Goal: Task Accomplishment & Management: Manage account settings

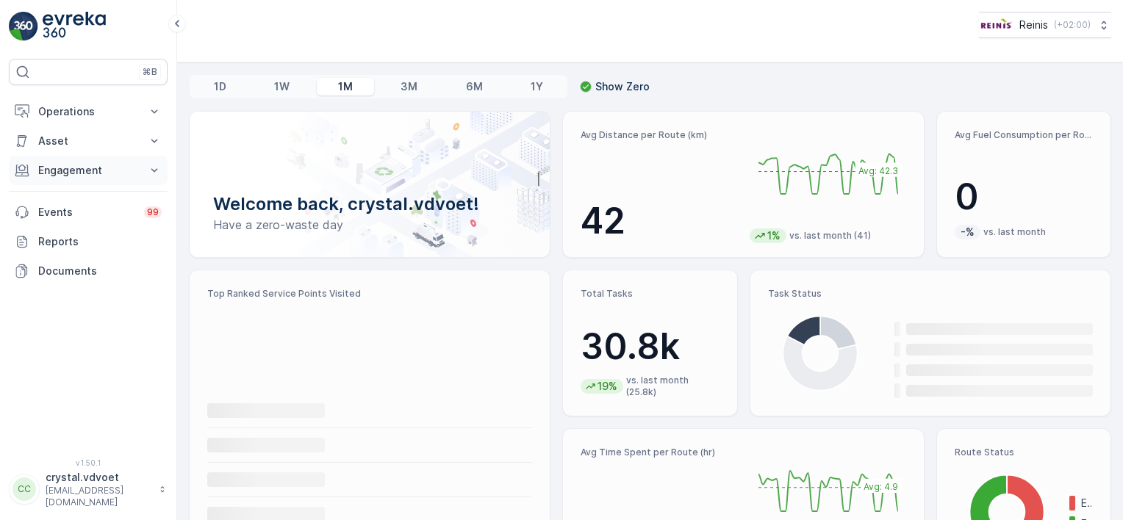
click at [46, 167] on p "Engagement" at bounding box center [88, 170] width 100 height 15
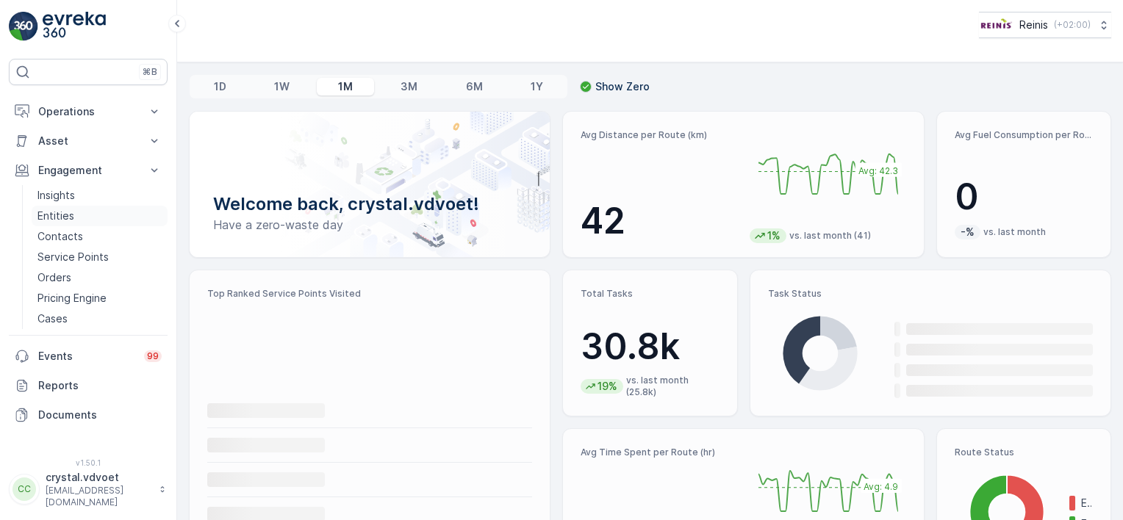
click at [42, 215] on p "Entities" at bounding box center [55, 216] width 37 height 15
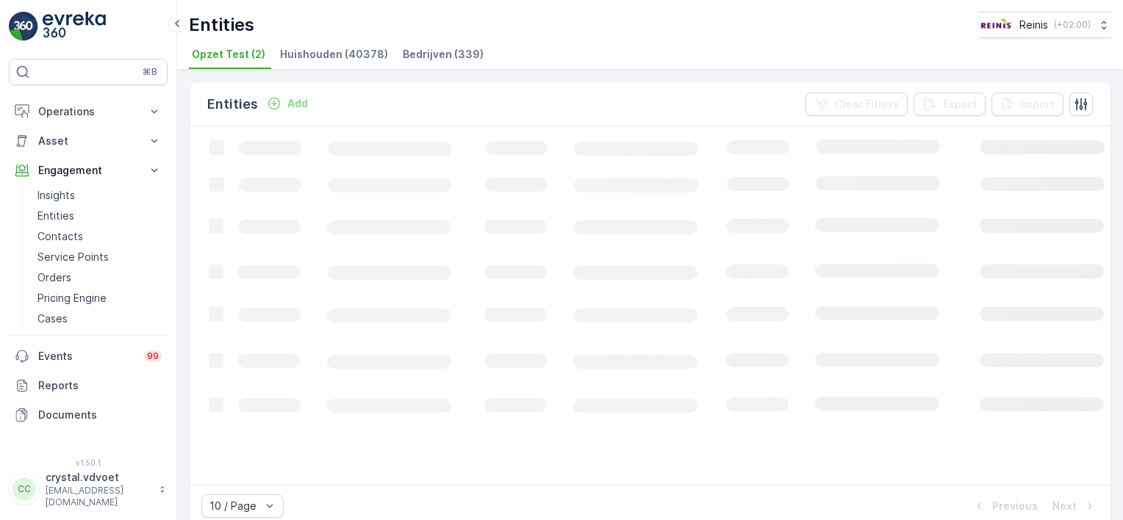
click at [403, 54] on span "Bedrijven (339)" at bounding box center [443, 54] width 81 height 15
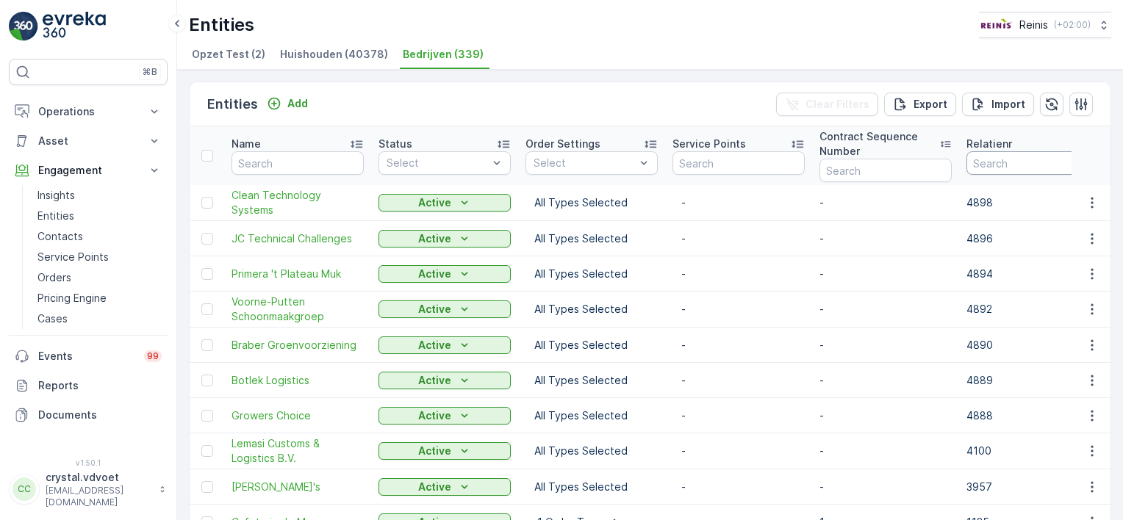
click at [993, 162] on input "number" at bounding box center [1032, 163] width 132 height 24
type input "1700"
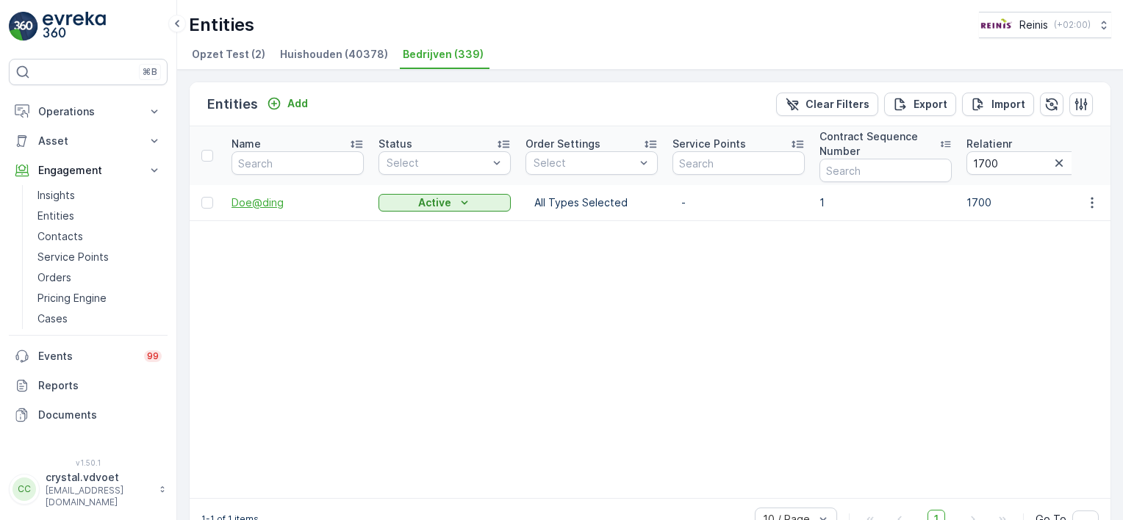
click at [252, 208] on span "Doe@ding" at bounding box center [297, 202] width 132 height 15
click at [1084, 201] on icon "button" at bounding box center [1091, 202] width 15 height 15
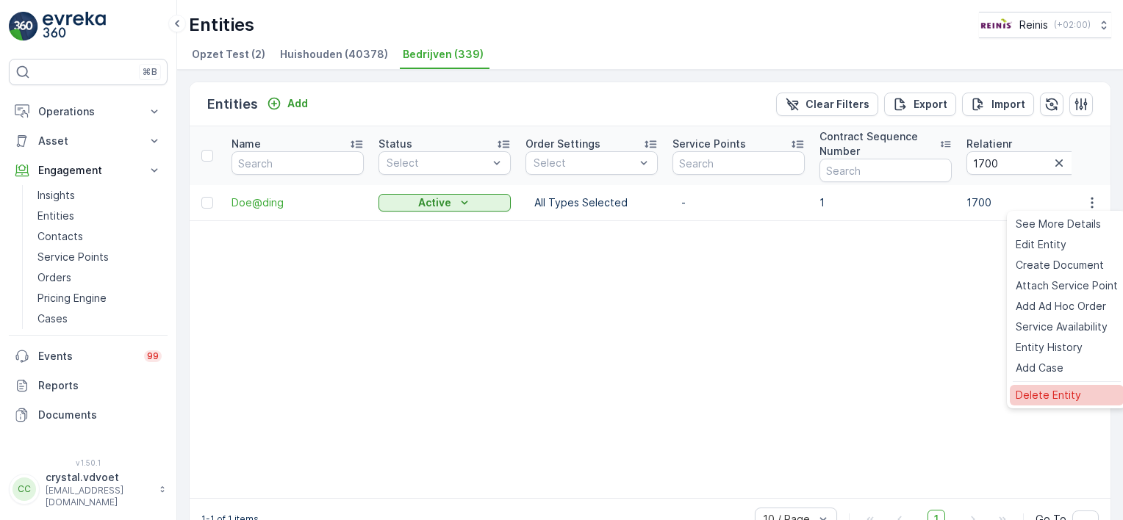
click at [1076, 391] on span "Delete Entity" at bounding box center [1047, 395] width 65 height 15
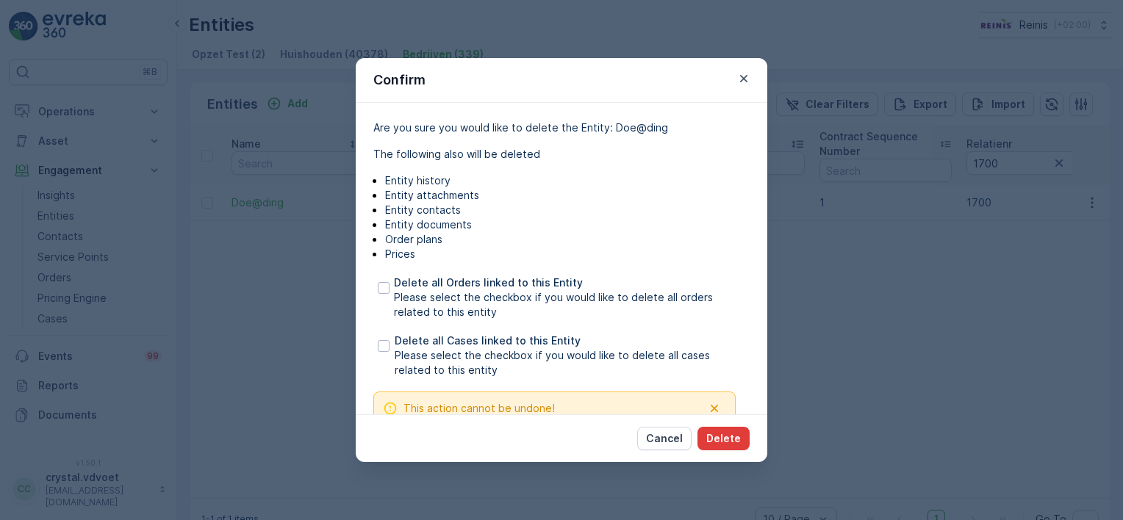
click at [741, 447] on button "Delete" at bounding box center [723, 439] width 52 height 24
